Goal: Navigation & Orientation: Go to known website

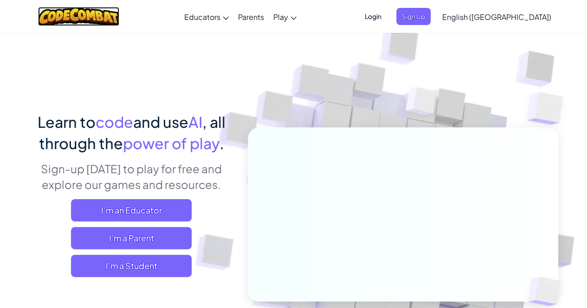
click at [99, 12] on img at bounding box center [78, 16] width 81 height 19
click at [387, 16] on span "Login" at bounding box center [373, 16] width 28 height 17
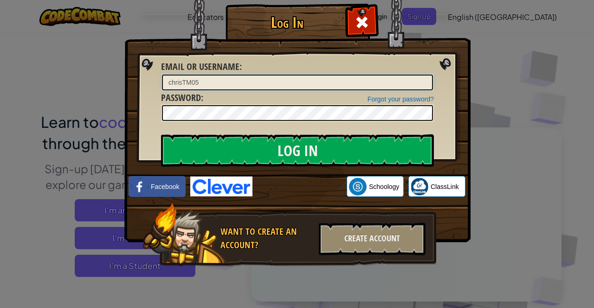
click at [170, 81] on input "chrisTM05" at bounding box center [297, 83] width 271 height 16
click at [223, 97] on div "Forgot your password? Password :" at bounding box center [297, 106] width 273 height 31
click at [213, 83] on input "ChrisTM05" at bounding box center [297, 83] width 271 height 16
click at [242, 84] on input "ChrisTM50" at bounding box center [297, 83] width 271 height 16
click at [161, 134] on input "Log In" at bounding box center [297, 150] width 273 height 32
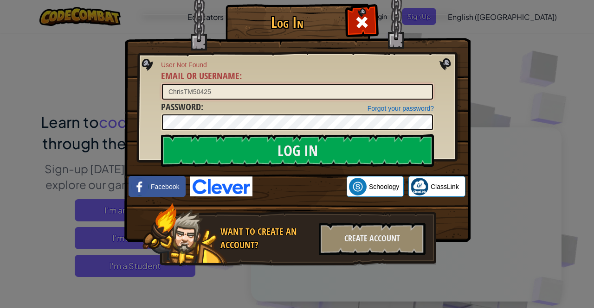
click at [192, 91] on input "ChrisTM50425" at bounding box center [297, 92] width 271 height 16
type input "ChrisTM050425"
click at [161, 134] on input "Log In" at bounding box center [297, 150] width 273 height 32
